Goal: Go to known website: Access a specific website the user already knows

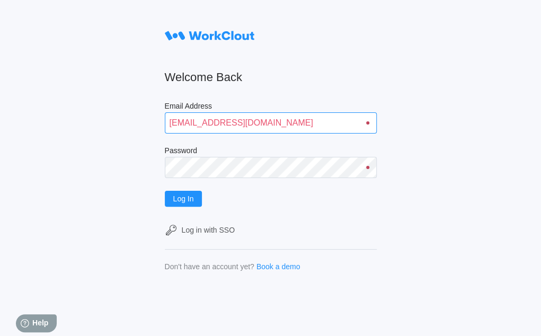
type input "[EMAIL_ADDRESS][DOMAIN_NAME]"
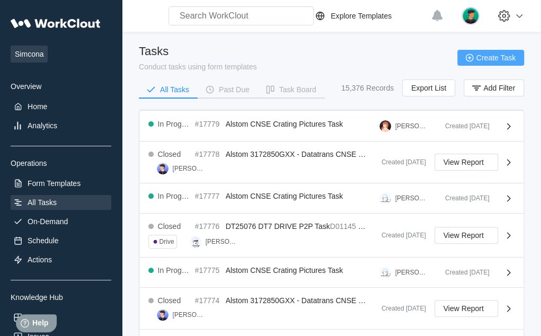
scroll to position [6, 0]
